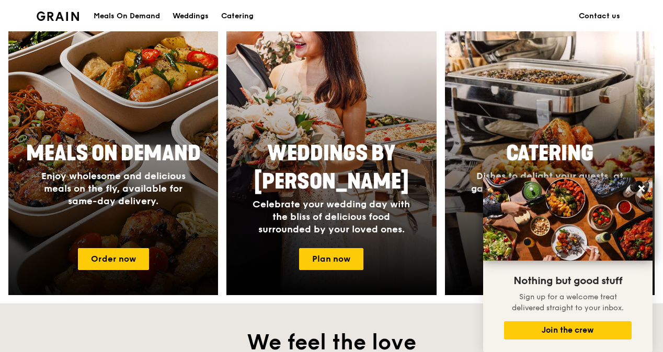
scroll to position [432, 0]
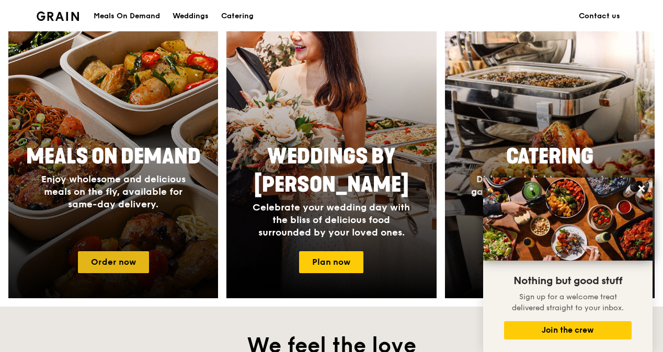
click at [112, 269] on link "Order now" at bounding box center [113, 262] width 71 height 22
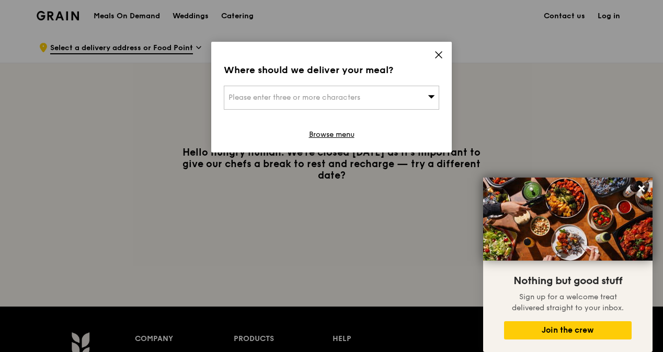
click at [348, 99] on span "Please enter three or more characters" at bounding box center [294, 97] width 132 height 9
click at [434, 53] on icon at bounding box center [438, 54] width 9 height 9
